Goal: Transaction & Acquisition: Purchase product/service

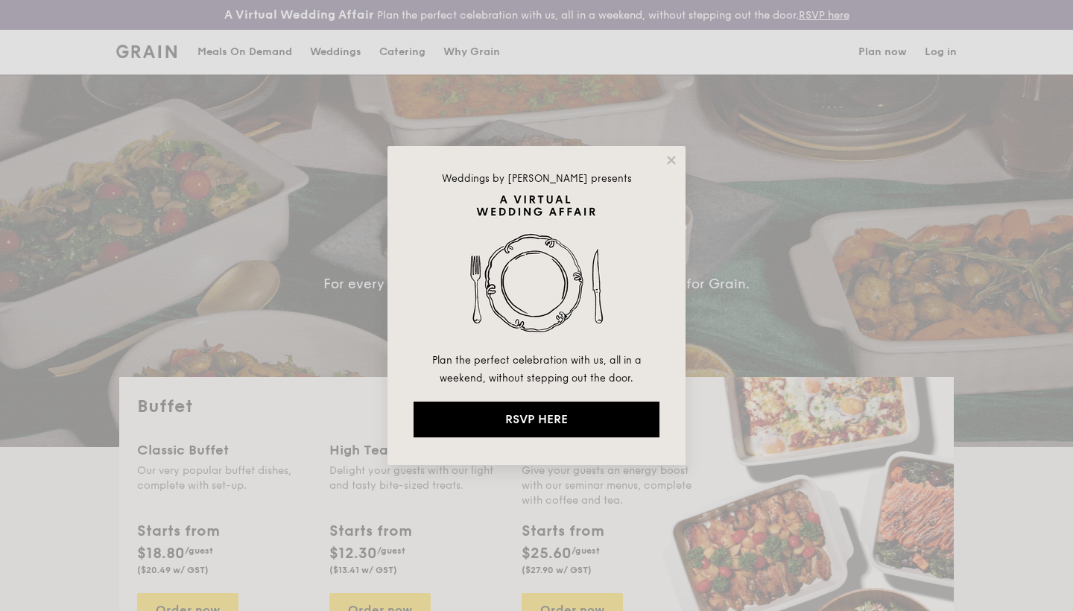
select select
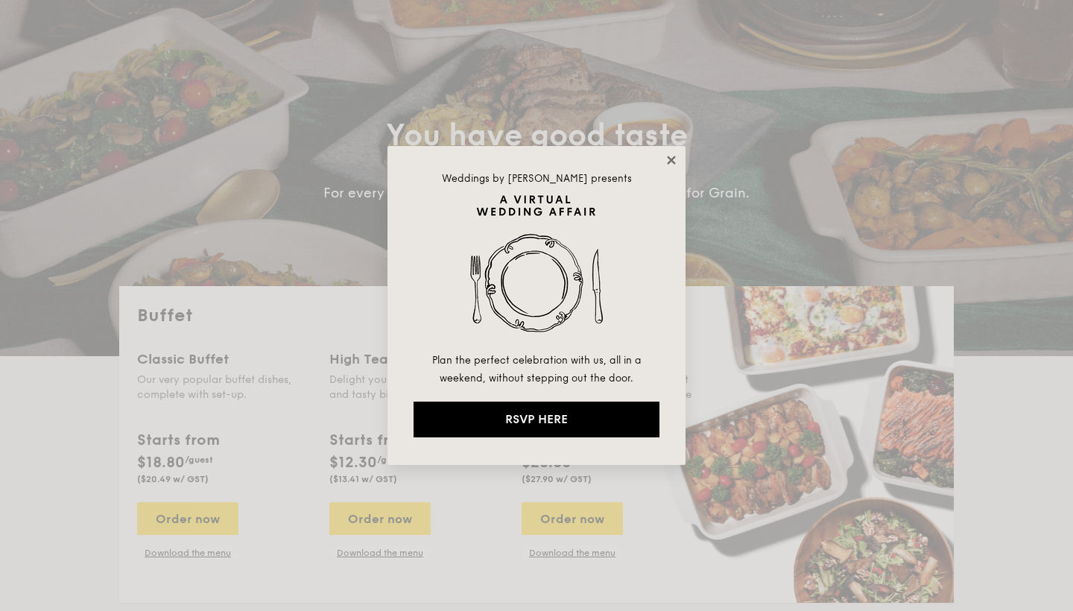
click at [672, 154] on icon at bounding box center [671, 160] width 13 height 13
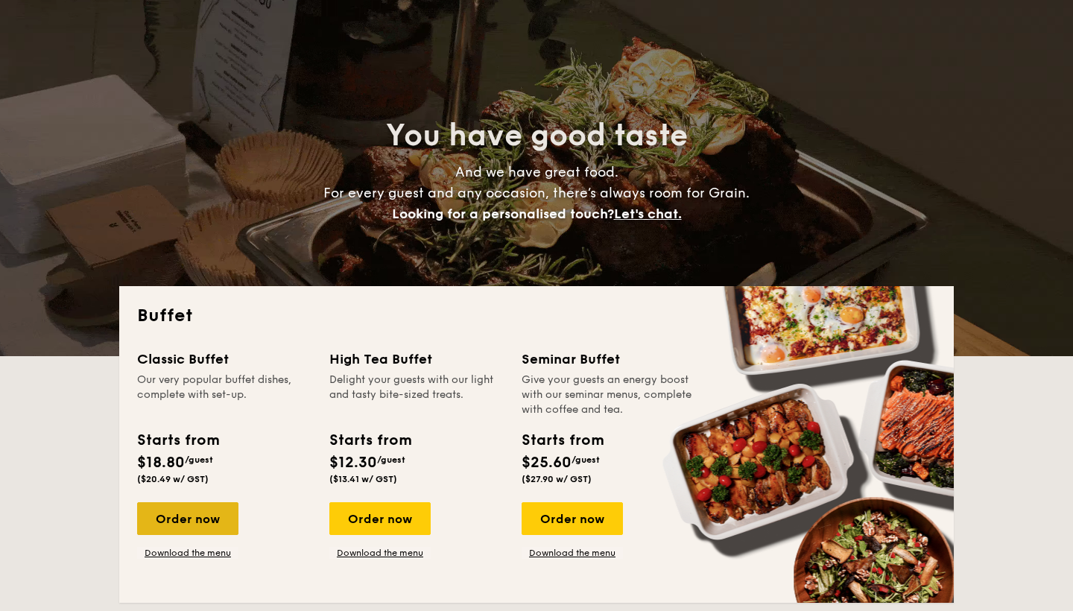
click at [208, 515] on div "Order now" at bounding box center [187, 518] width 101 height 33
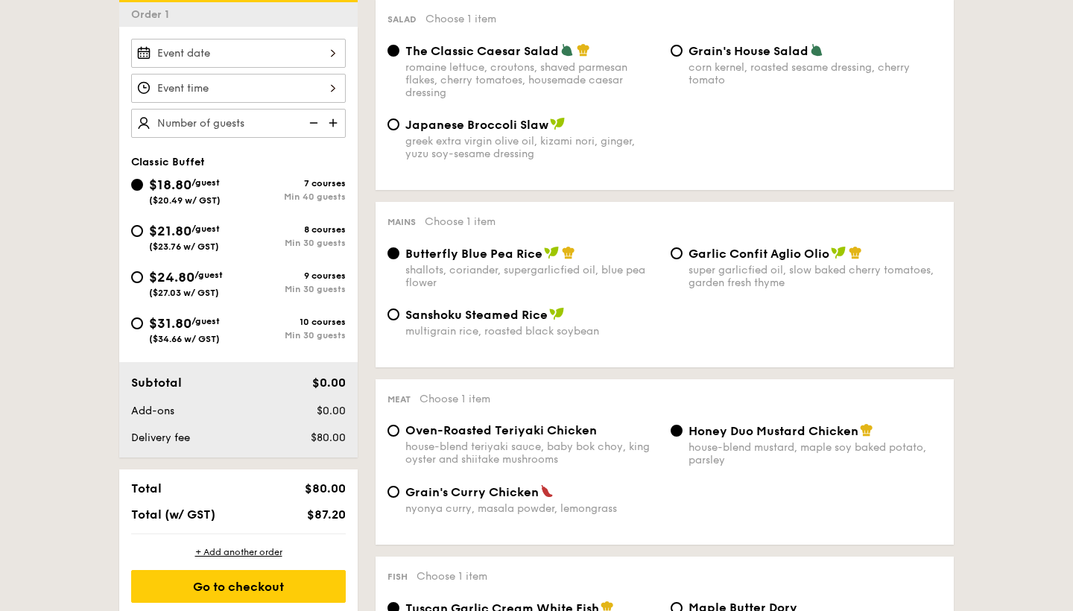
scroll to position [451, 0]
click at [398, 127] on input "Japanese Broccoli Slaw greek extra virgin olive oil, kizami [PERSON_NAME], yuzu…" at bounding box center [394, 125] width 12 height 12
radio input "true"
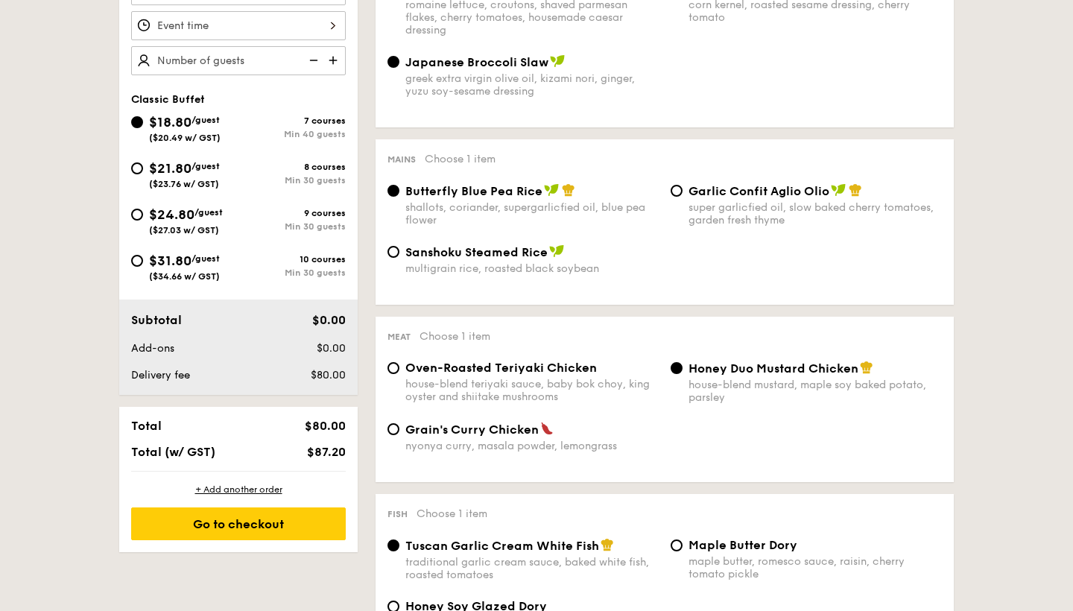
scroll to position [549, 0]
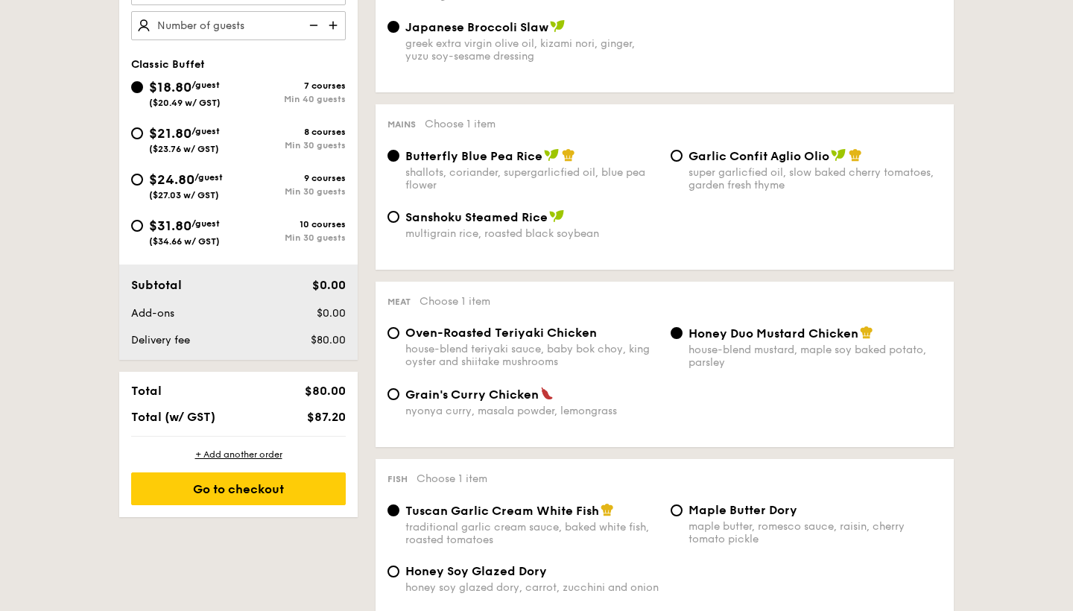
click at [533, 341] on div "Oven-Roasted Teriyaki Chicken house-blend teriyaki sauce, baby bok choy, king o…" at bounding box center [531, 347] width 253 height 42
click at [399, 339] on input "Oven-Roasted Teriyaki Chicken house-blend teriyaki sauce, baby bok choy, king o…" at bounding box center [394, 333] width 12 height 12
radio input "true"
click at [792, 339] on span "Honey Duo Mustard Chicken" at bounding box center [774, 333] width 170 height 14
click at [683, 339] on input "Honey Duo Mustard Chicken house-blend mustard, maple soy baked potato, parsley" at bounding box center [677, 333] width 12 height 12
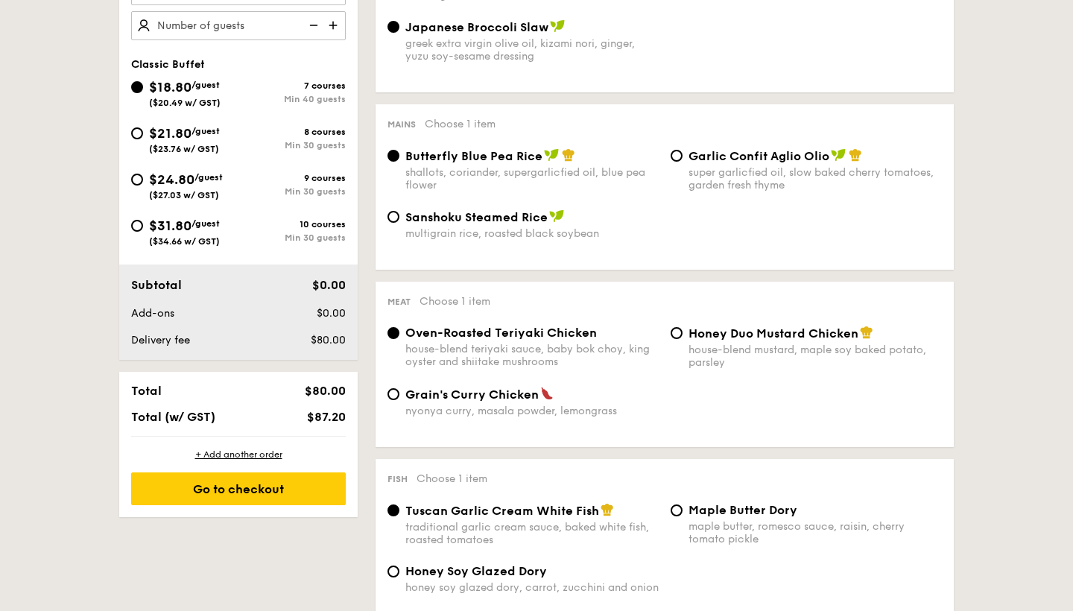
radio input "true"
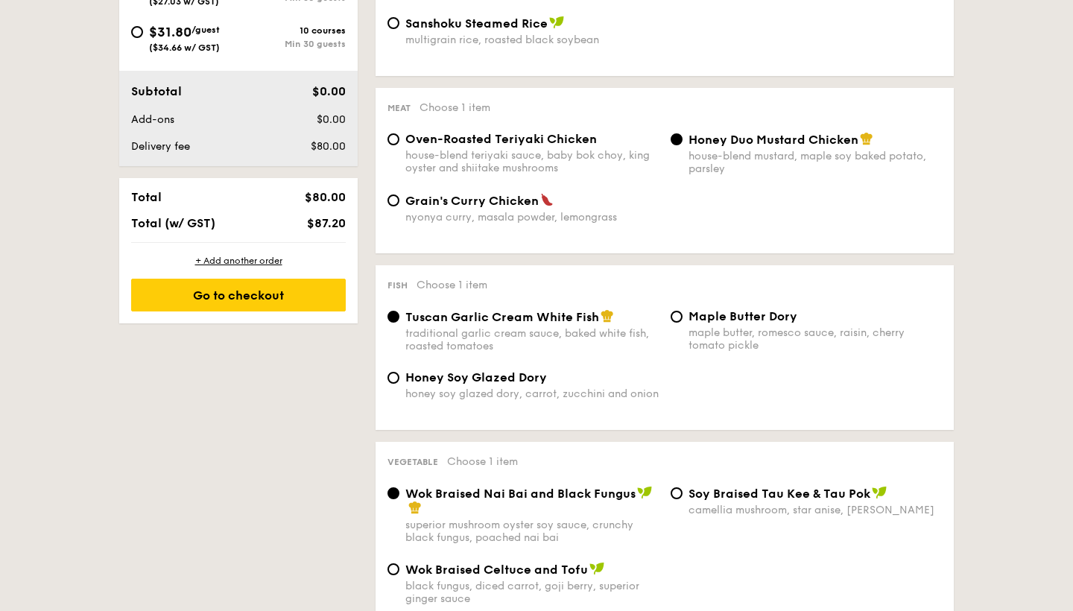
scroll to position [743, 0]
click at [495, 382] on span "Honey Soy Glazed Dory" at bounding box center [476, 377] width 142 height 14
click at [399, 382] on input "Honey Soy Glazed Dory honey soy glazed dory, carrot, zucchini and onion" at bounding box center [394, 377] width 12 height 12
radio input "true"
click at [549, 324] on div "Tuscan Garlic Cream White Fish traditional garlic cream sauce, baked white fish…" at bounding box center [531, 330] width 253 height 43
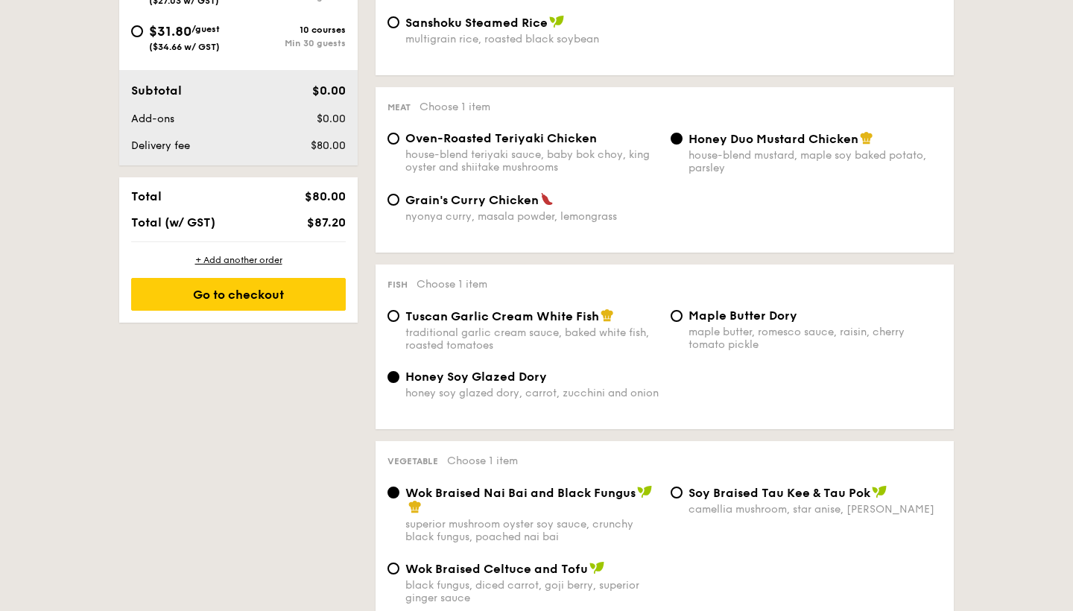
click at [399, 322] on input "Tuscan Garlic Cream White Fish traditional garlic cream sauce, baked white fish…" at bounding box center [394, 316] width 12 height 12
radio input "true"
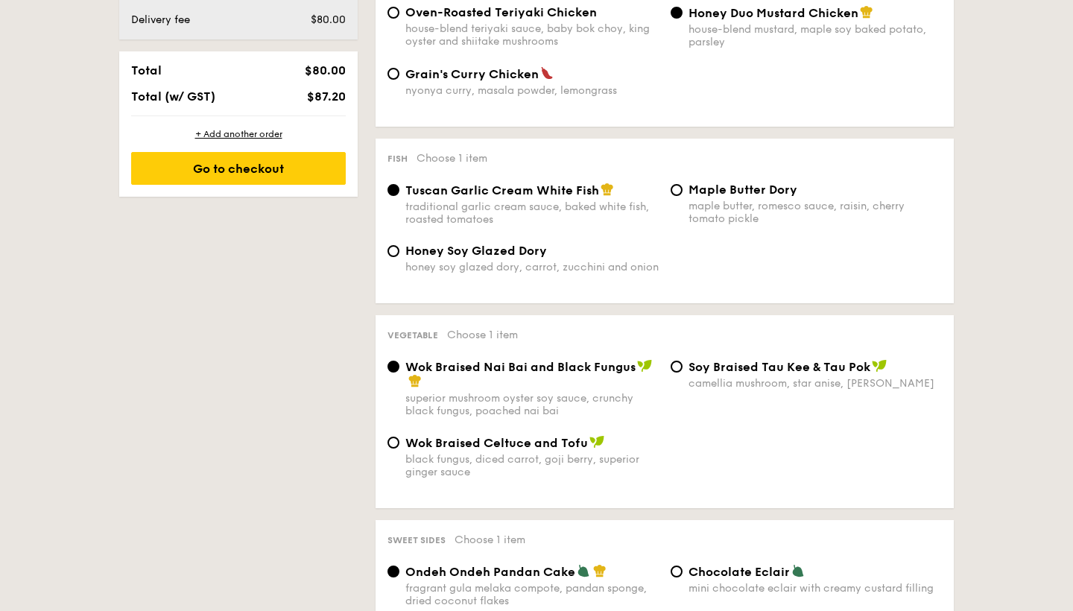
scroll to position [879, 0]
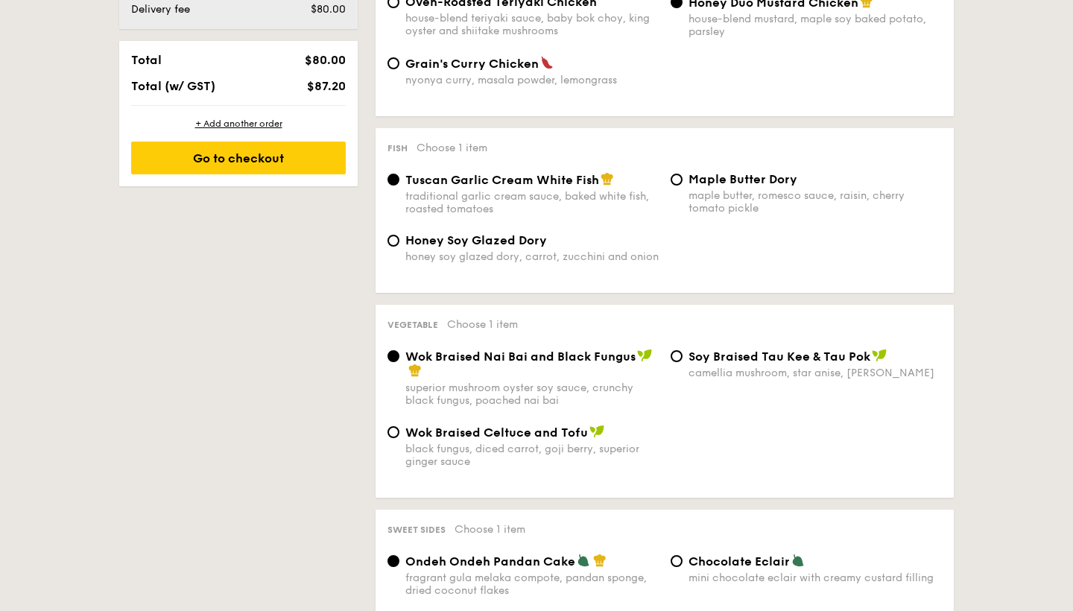
click at [504, 431] on span "Wok Braised Celtuce and Tofu" at bounding box center [496, 433] width 183 height 14
click at [399, 431] on input "Wok Braised Celtuce and Tofu black fungus, diced carrot, goji [PERSON_NAME], su…" at bounding box center [394, 432] width 12 height 12
radio input "true"
click at [531, 370] on div "Wok Braised Nai Bai and Black Fungus" at bounding box center [531, 364] width 253 height 30
click at [399, 362] on input "Wok Braised Nai Bai and Black Fungus superior mushroom oyster soy sauce, crunch…" at bounding box center [394, 356] width 12 height 12
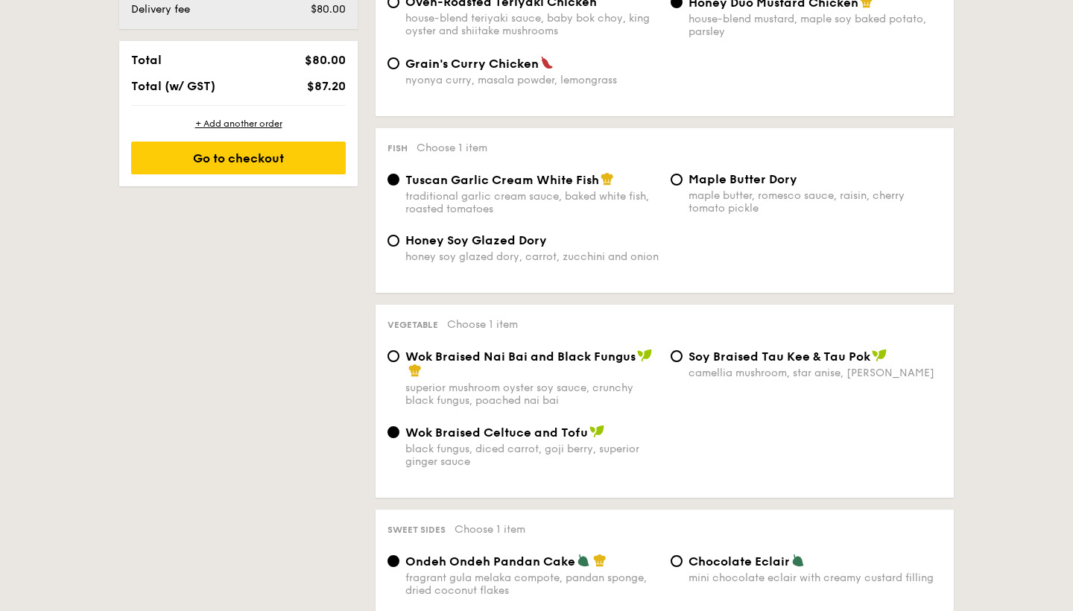
radio input "true"
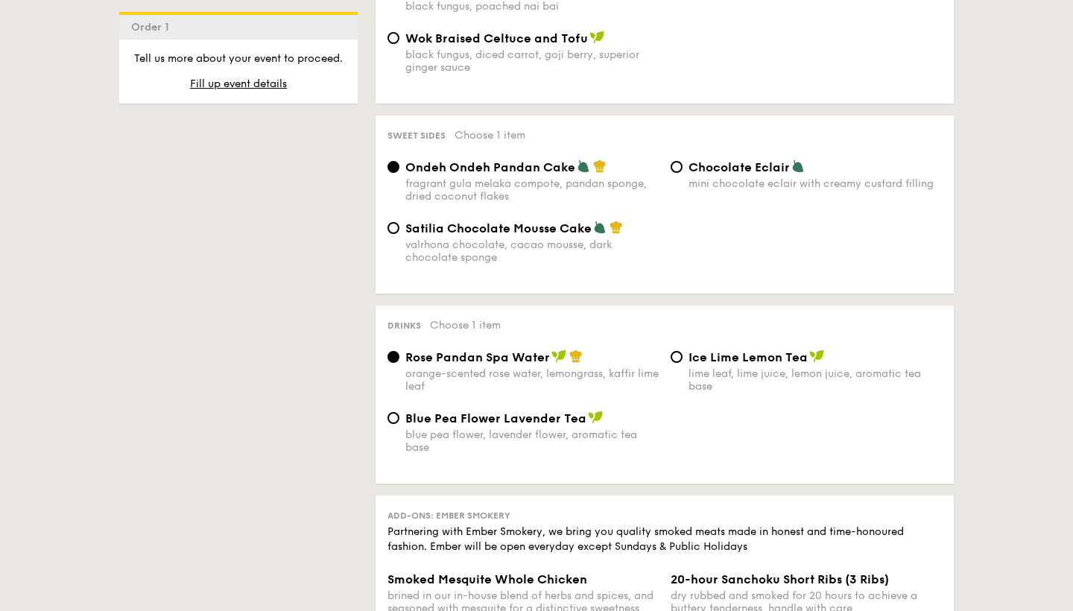
scroll to position [1277, 0]
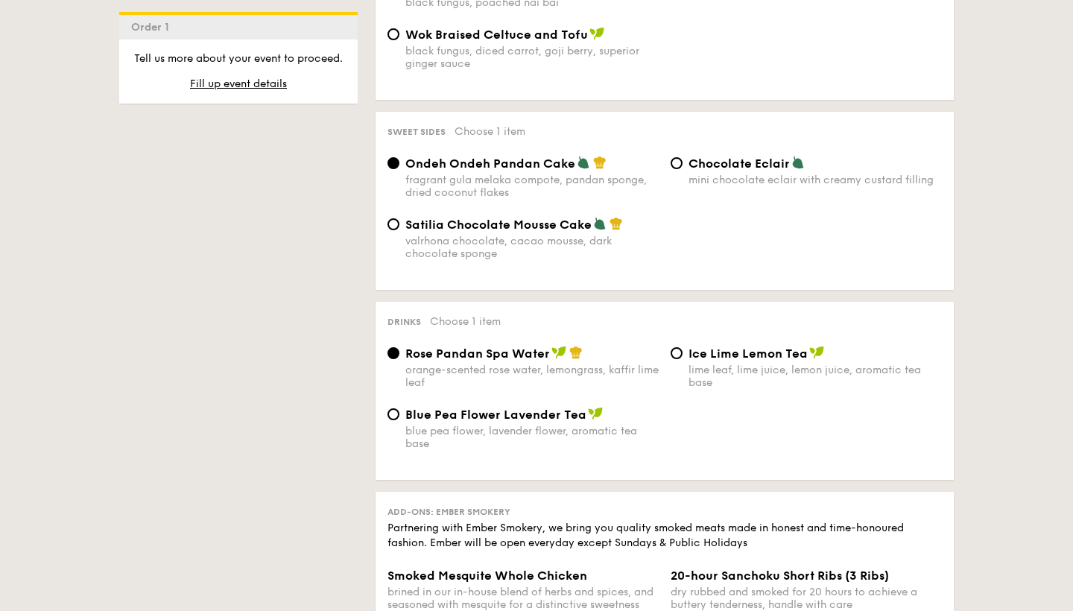
click at [535, 416] on span "Blue Pea Flower Lavender Tea" at bounding box center [495, 415] width 181 height 14
click at [399, 416] on input "Blue Pea Flower Lavender Tea blue pea flower, lavender flower, aromatic tea base" at bounding box center [394, 414] width 12 height 12
radio input "true"
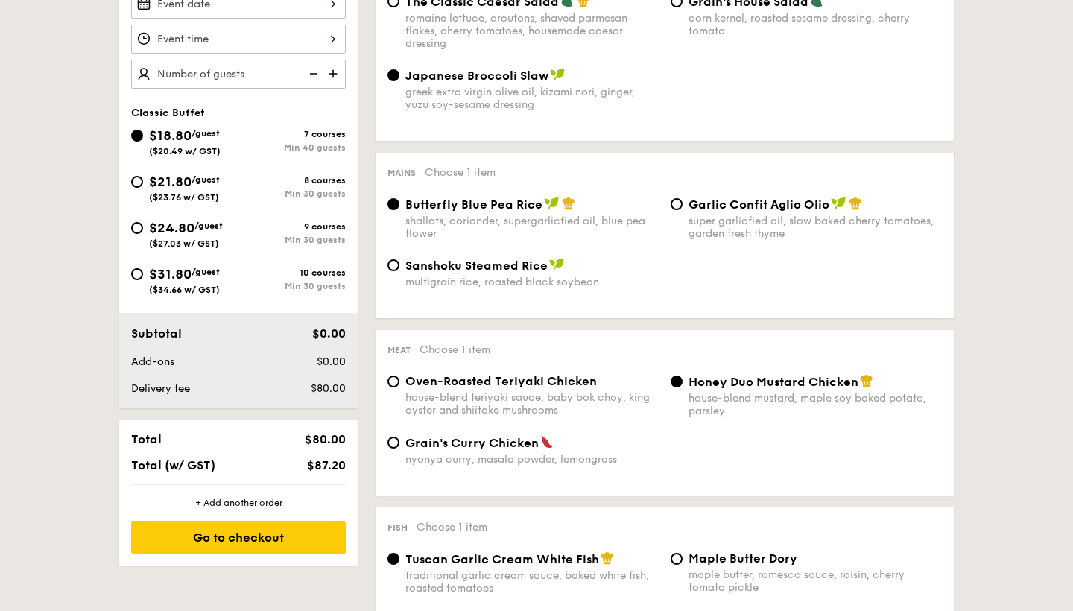
scroll to position [501, 0]
click at [254, 534] on div "Go to checkout" at bounding box center [238, 536] width 215 height 33
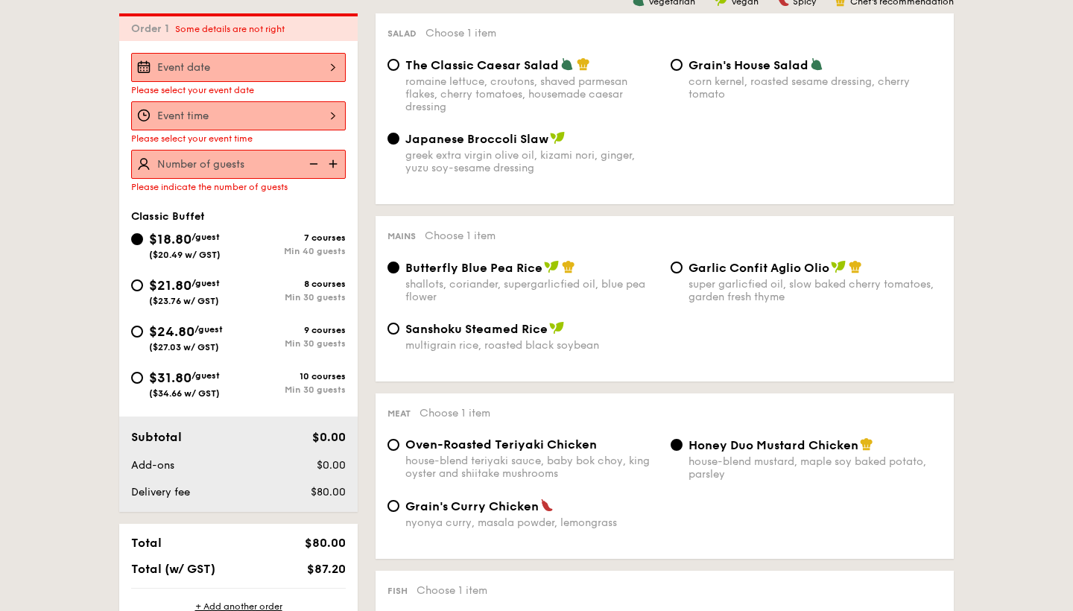
scroll to position [428, 0]
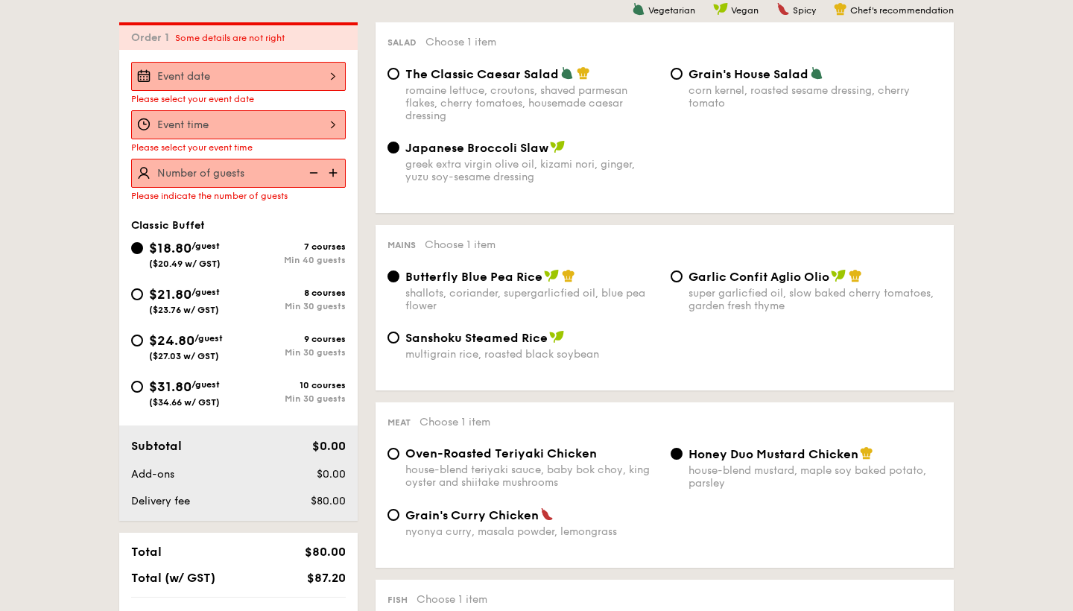
click at [277, 86] on div at bounding box center [238, 76] width 215 height 29
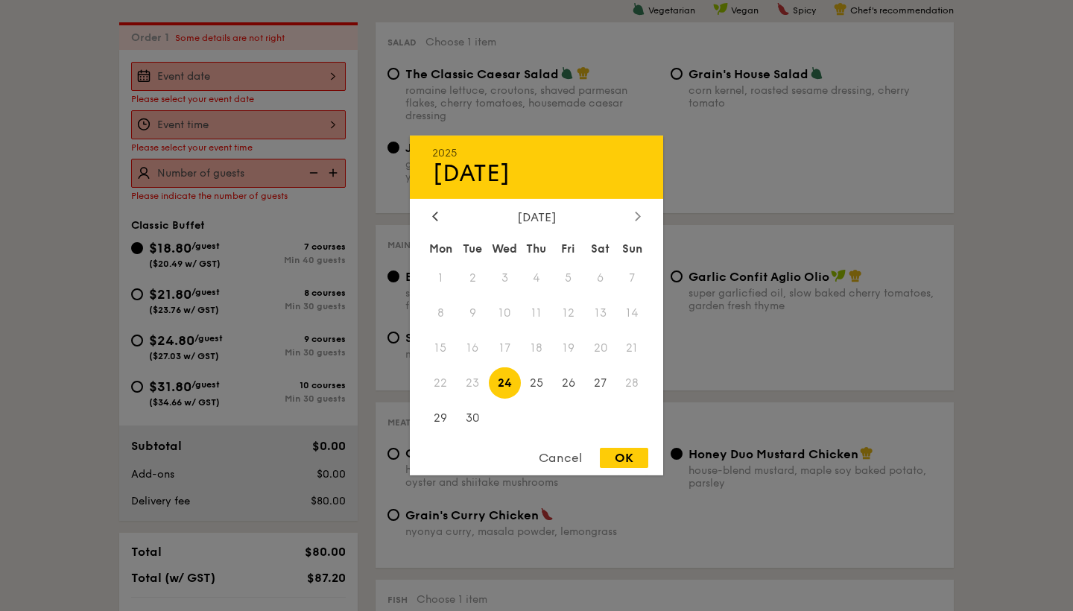
click at [637, 221] on icon at bounding box center [638, 216] width 6 height 10
click at [571, 285] on span "3" at bounding box center [568, 278] width 32 height 32
click at [625, 458] on div "OK" at bounding box center [624, 458] width 48 height 20
type input "[DATE]"
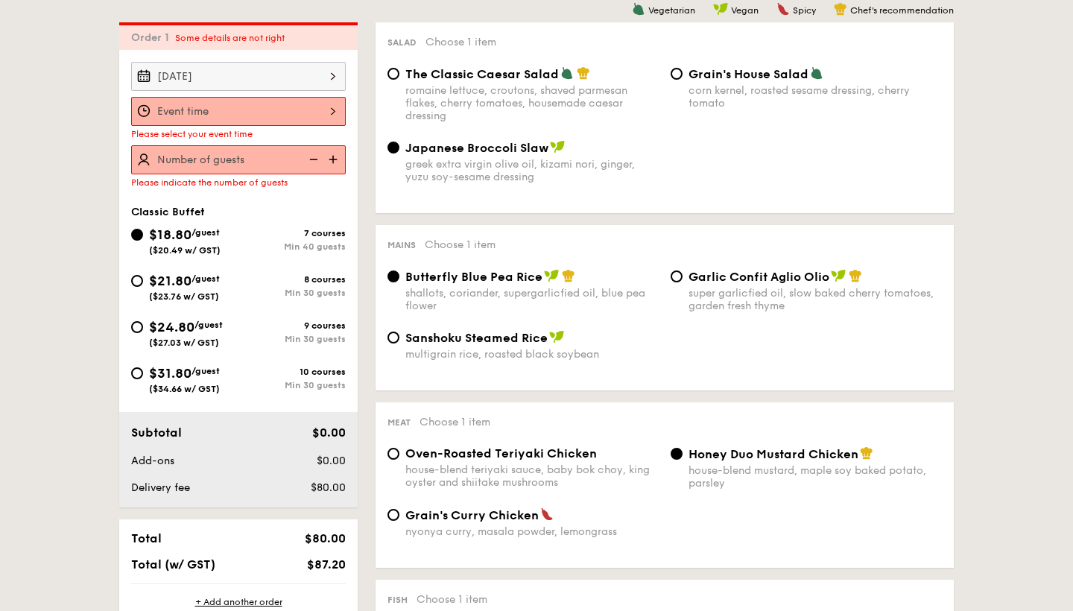
click at [280, 119] on div at bounding box center [238, 111] width 215 height 29
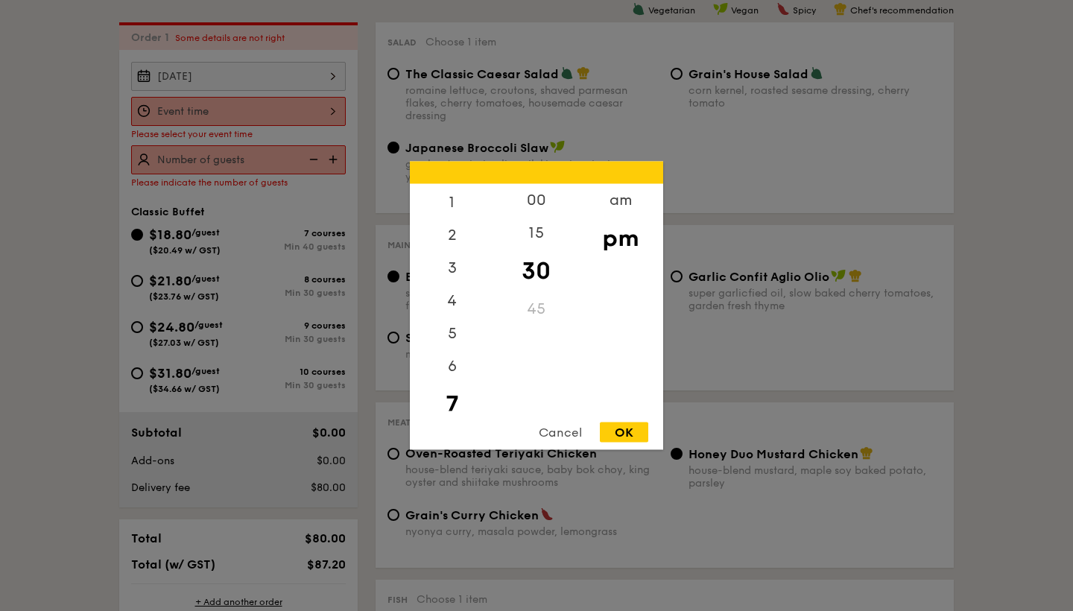
scroll to position [0, 0]
click at [450, 238] on div "1" at bounding box center [452, 238] width 84 height 43
click at [474, 211] on div "12" at bounding box center [452, 205] width 84 height 43
click at [636, 438] on div "OK" at bounding box center [624, 433] width 48 height 20
type input "12:30PM"
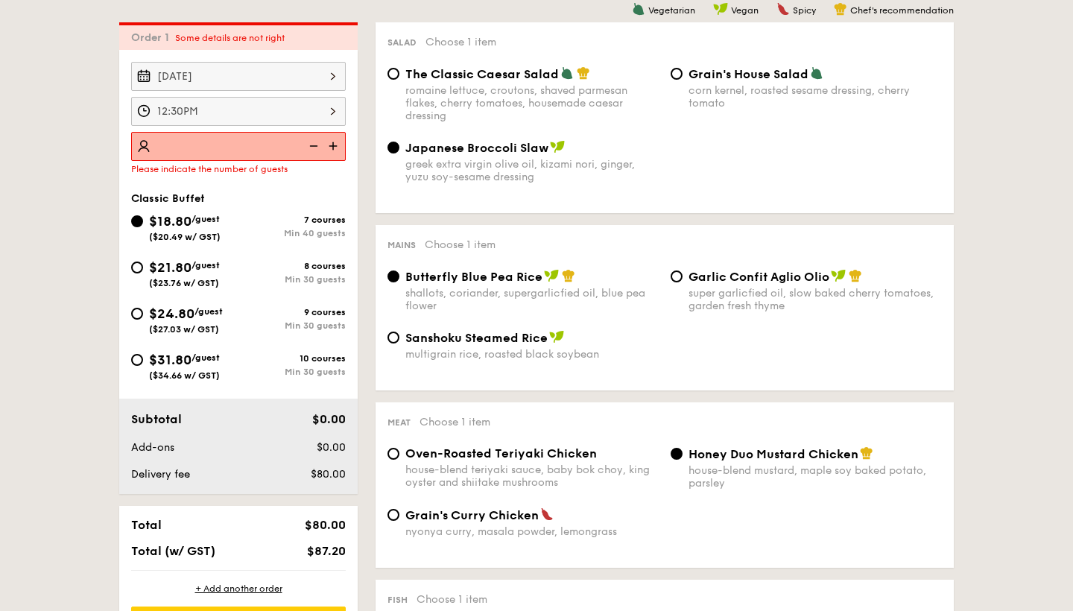
type input "0"
type input "40 guests"
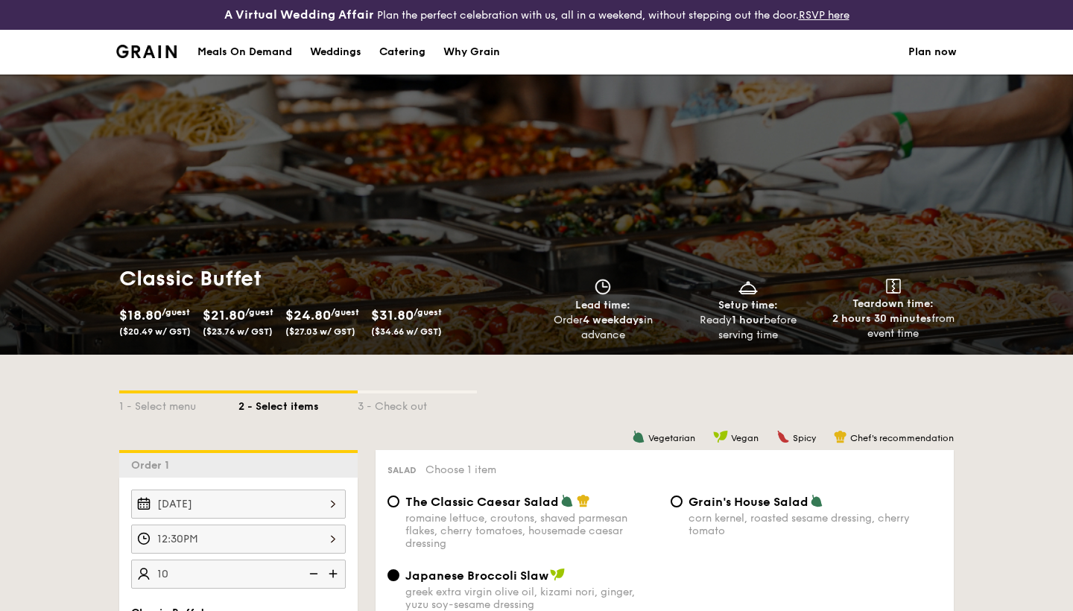
select select
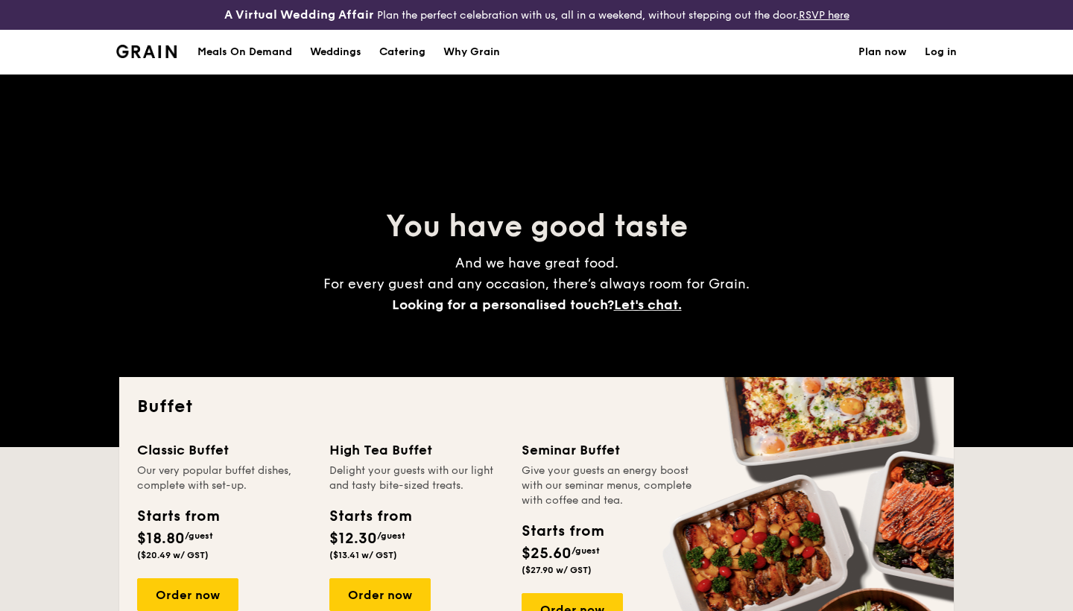
scroll to position [91, 0]
